Goal: Contribute content: Contribute content

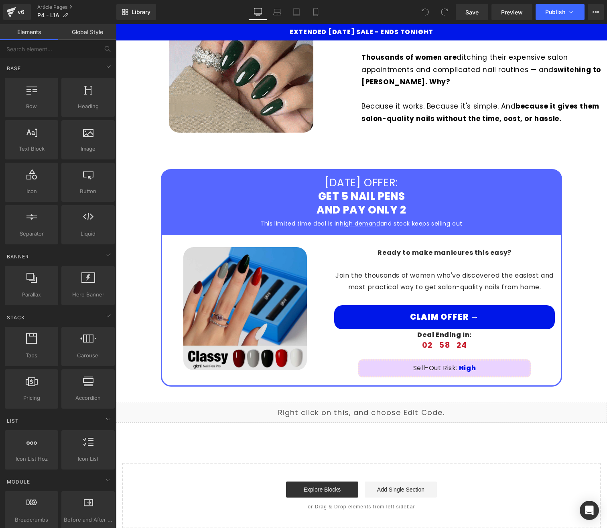
scroll to position [1362, 0]
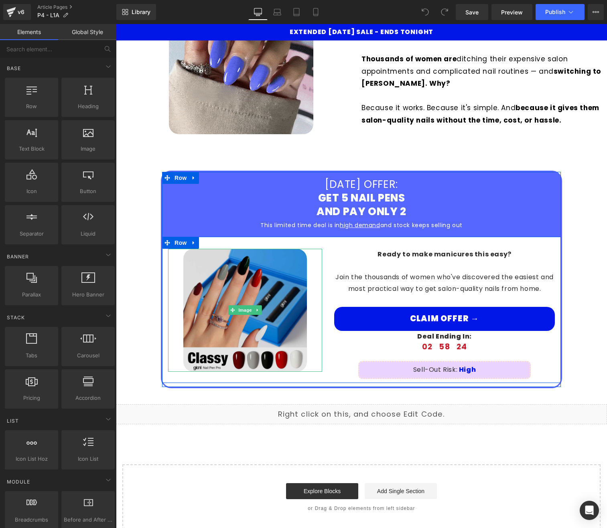
click at [258, 272] on img at bounding box center [244, 310] width 123 height 123
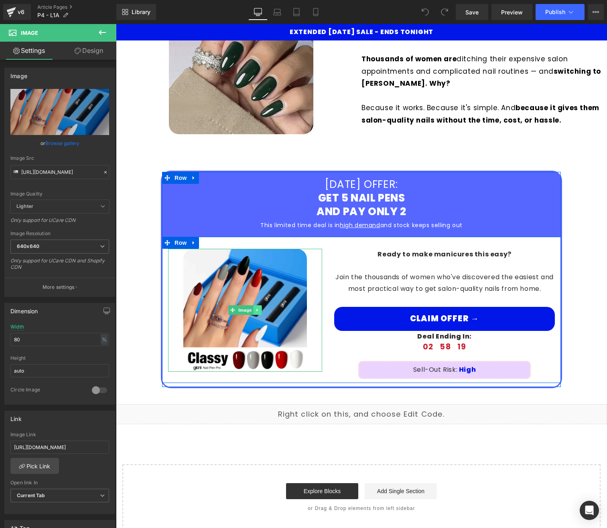
click at [255, 308] on icon at bounding box center [257, 310] width 4 height 5
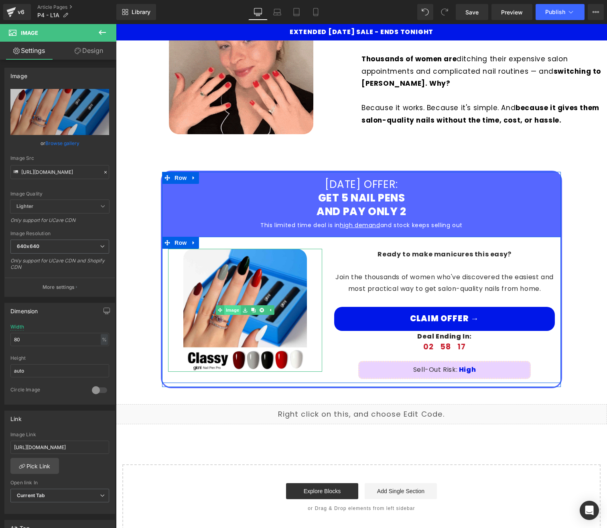
click at [229, 305] on link "Image" at bounding box center [228, 310] width 25 height 10
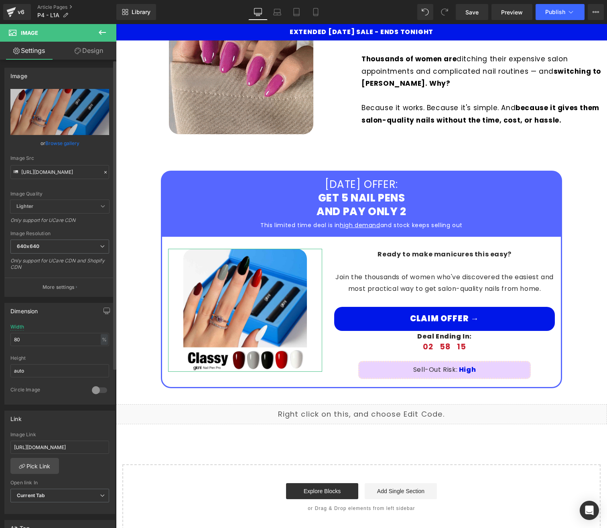
click at [63, 145] on link "Browse gallery" at bounding box center [62, 143] width 34 height 14
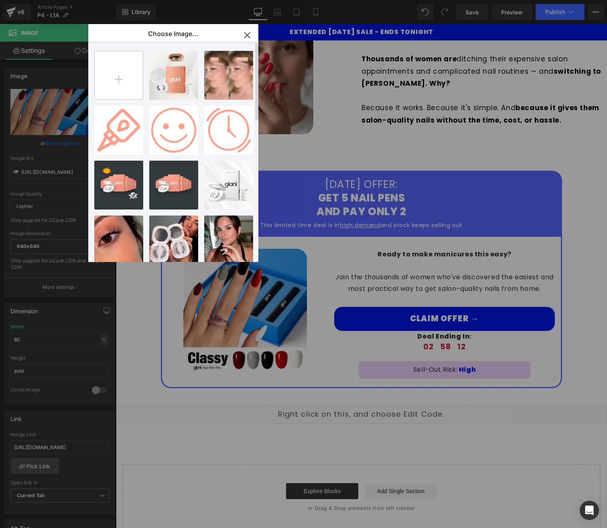
click at [102, 81] on input "file" at bounding box center [119, 75] width 48 height 48
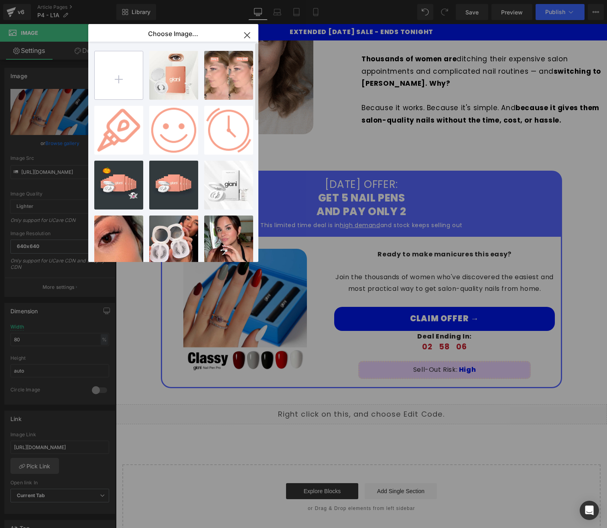
type input "C:\fakepath\Cutie V2.jpg"
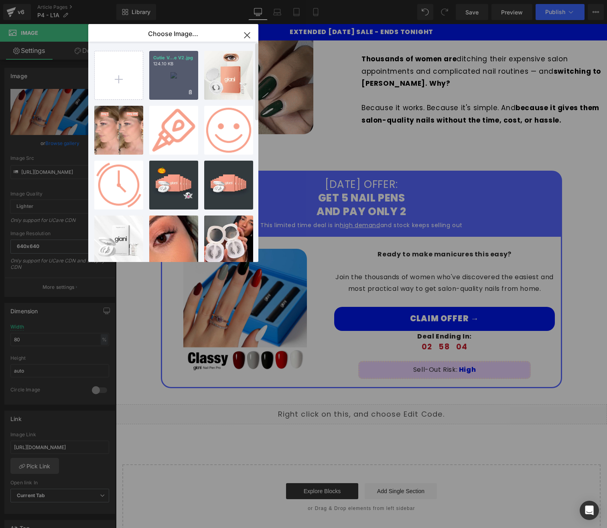
click at [176, 59] on p "Cutie V...e V2.jpg" at bounding box center [173, 58] width 41 height 6
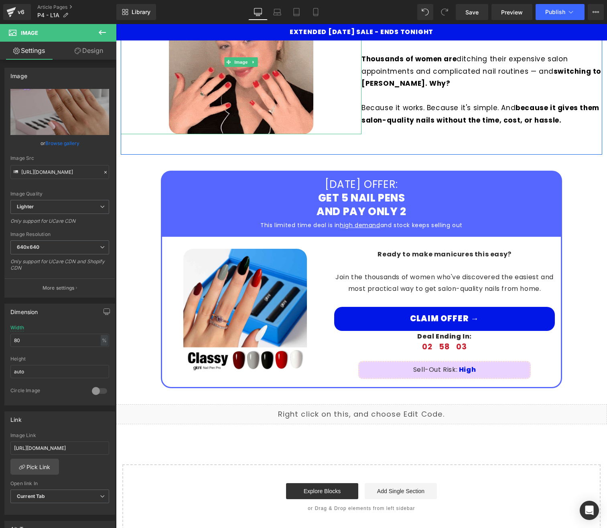
type input "[URL][DOMAIN_NAME]"
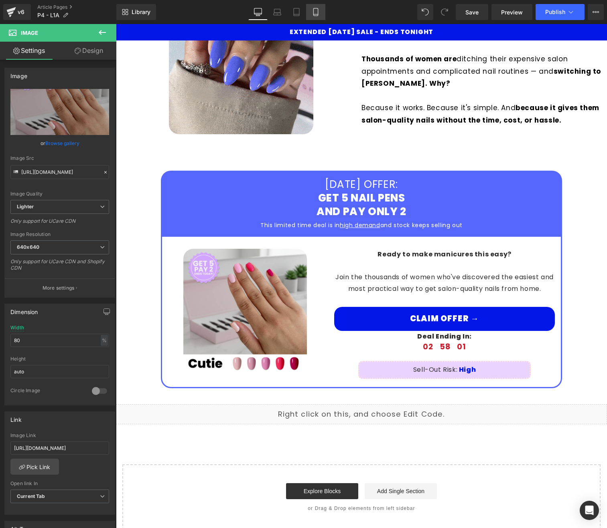
click at [316, 10] on icon at bounding box center [315, 12] width 8 height 8
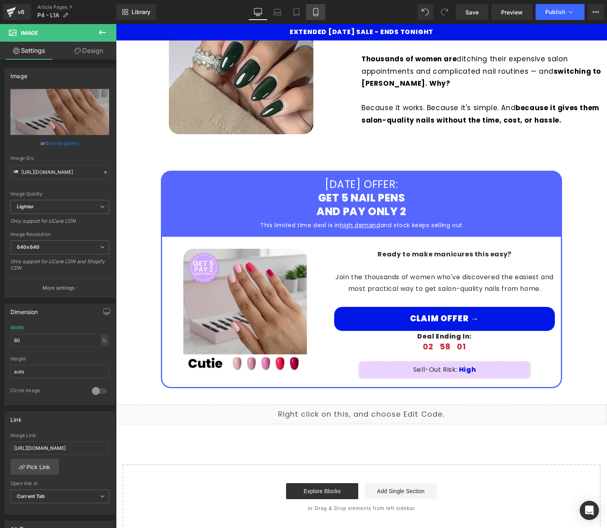
type input "100"
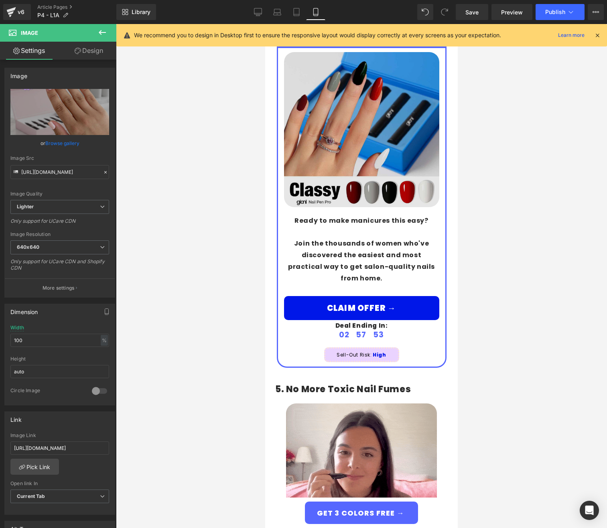
scroll to position [1504, 0]
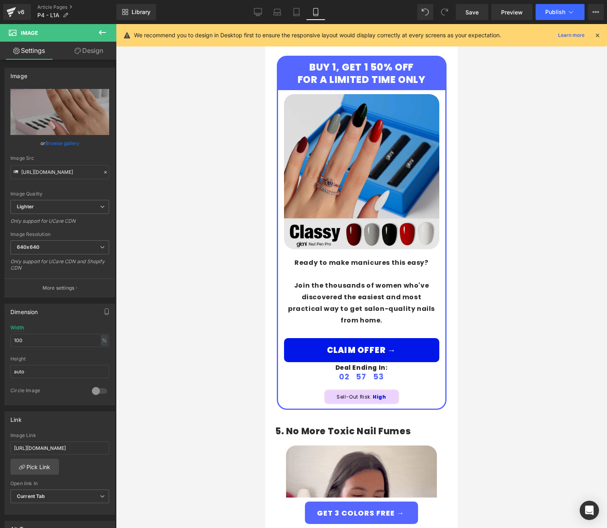
click at [370, 128] on img at bounding box center [361, 171] width 155 height 155
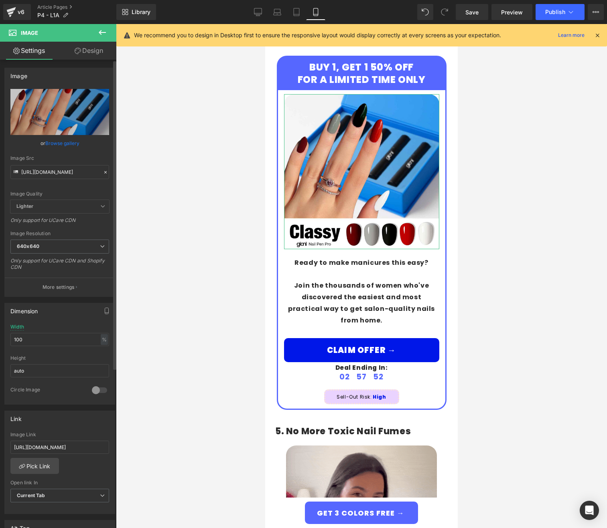
click at [65, 140] on link "Browse gallery" at bounding box center [62, 143] width 34 height 14
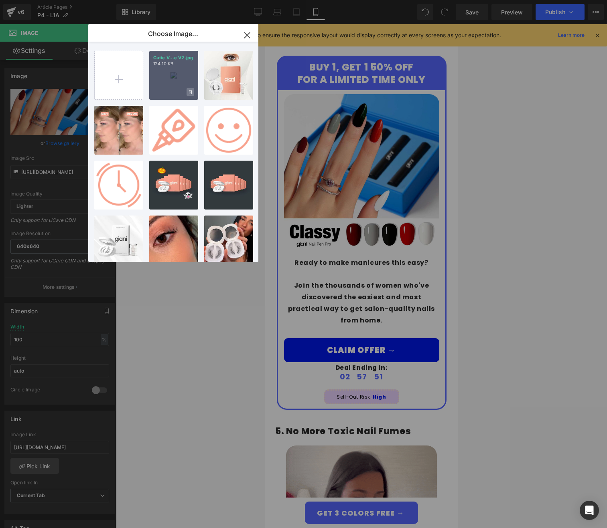
click at [189, 91] on icon at bounding box center [190, 92] width 3 height 5
click at [179, 80] on div "Delete image? Yes No" at bounding box center [173, 75] width 49 height 49
type input "[URL][DOMAIN_NAME]"
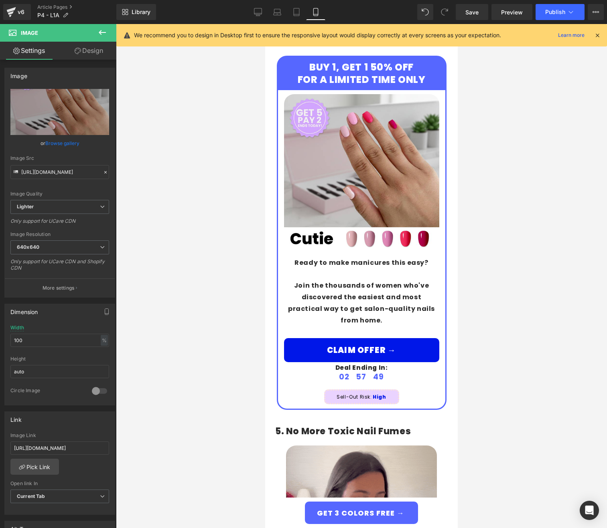
click at [528, 104] on div at bounding box center [361, 276] width 491 height 504
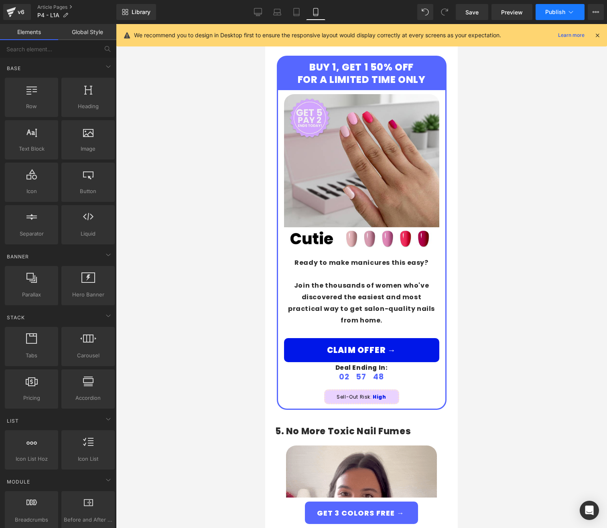
click at [565, 14] on button "Publish" at bounding box center [559, 12] width 49 height 16
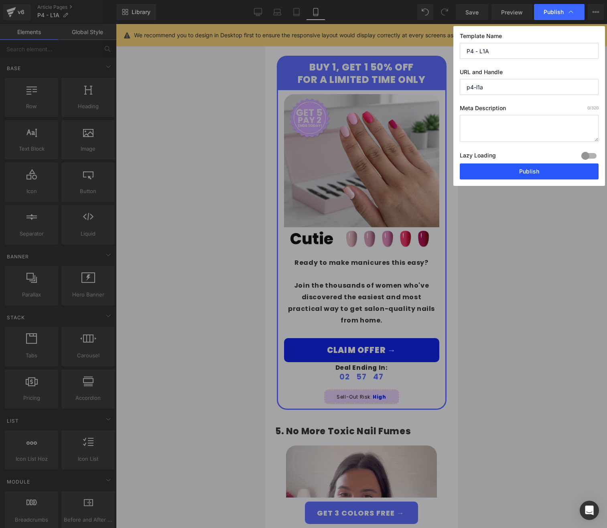
click at [570, 166] on button "Publish" at bounding box center [528, 172] width 139 height 16
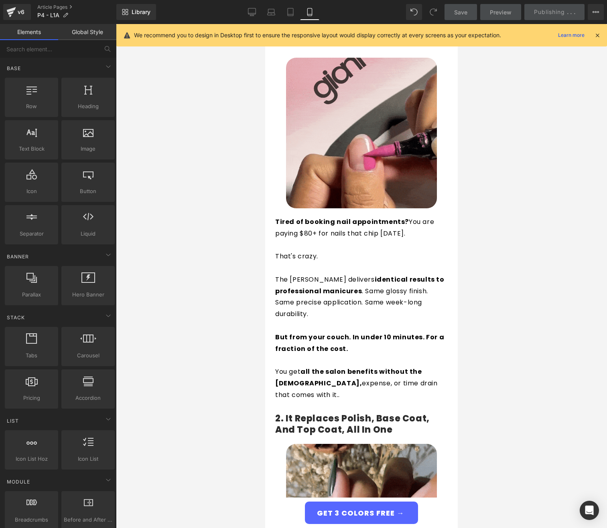
scroll to position [0, 0]
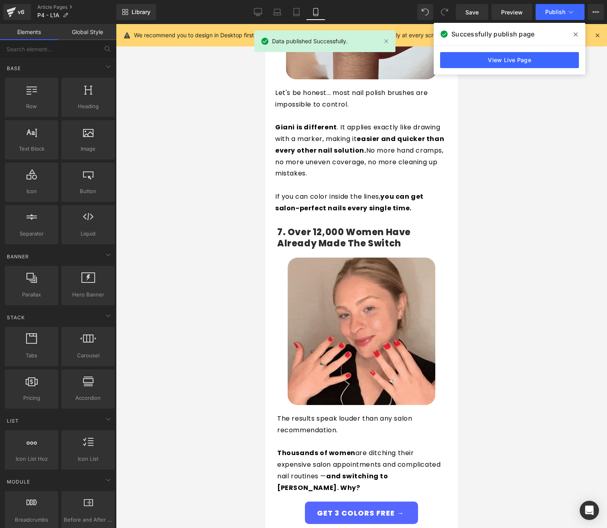
scroll to position [2828, 0]
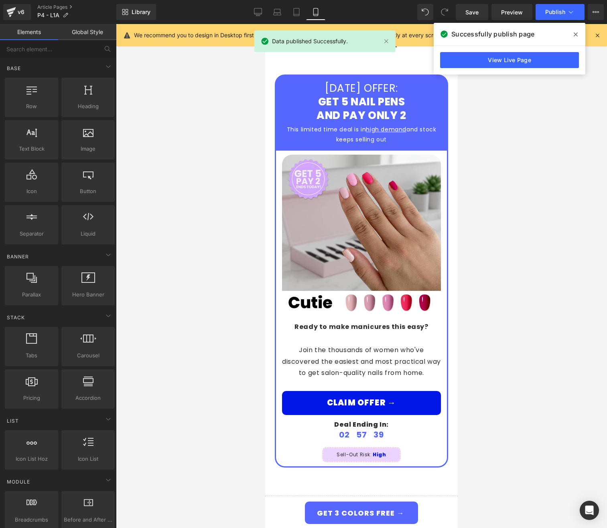
click at [568, 126] on div at bounding box center [361, 276] width 491 height 504
click at [542, 60] on link "View Live Page" at bounding box center [509, 60] width 139 height 16
